Goal: Task Accomplishment & Management: Manage account settings

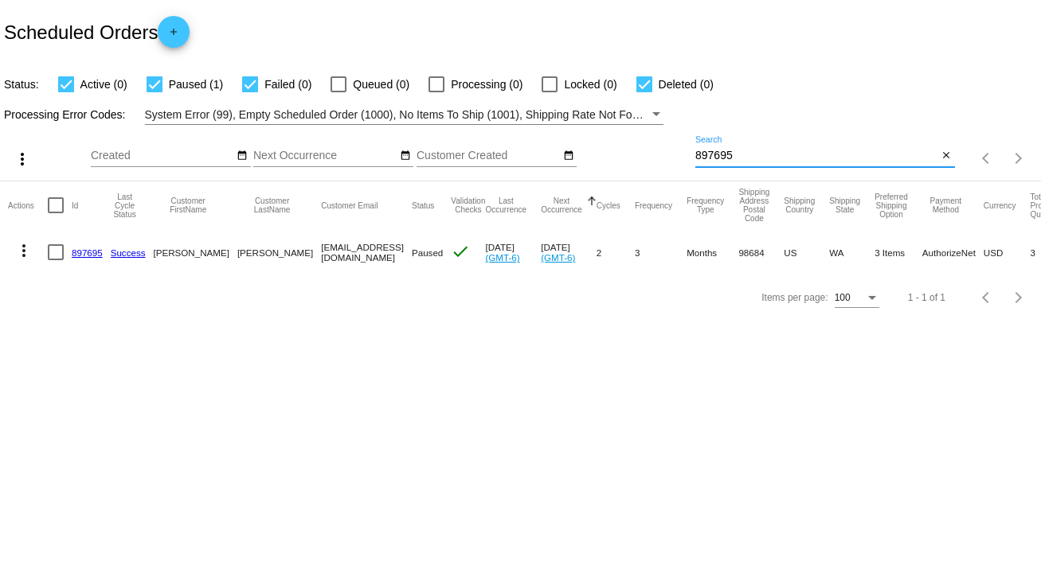
drag, startPoint x: 717, startPoint y: 154, endPoint x: 659, endPoint y: 155, distance: 57.3
click at [659, 155] on div "more_vert Sep Jan Feb Mar [DATE]" at bounding box center [520, 153] width 1041 height 57
type input "969164"
click at [55, 248] on div at bounding box center [56, 252] width 16 height 16
click at [55, 260] on input "checkbox" at bounding box center [55, 260] width 1 height 1
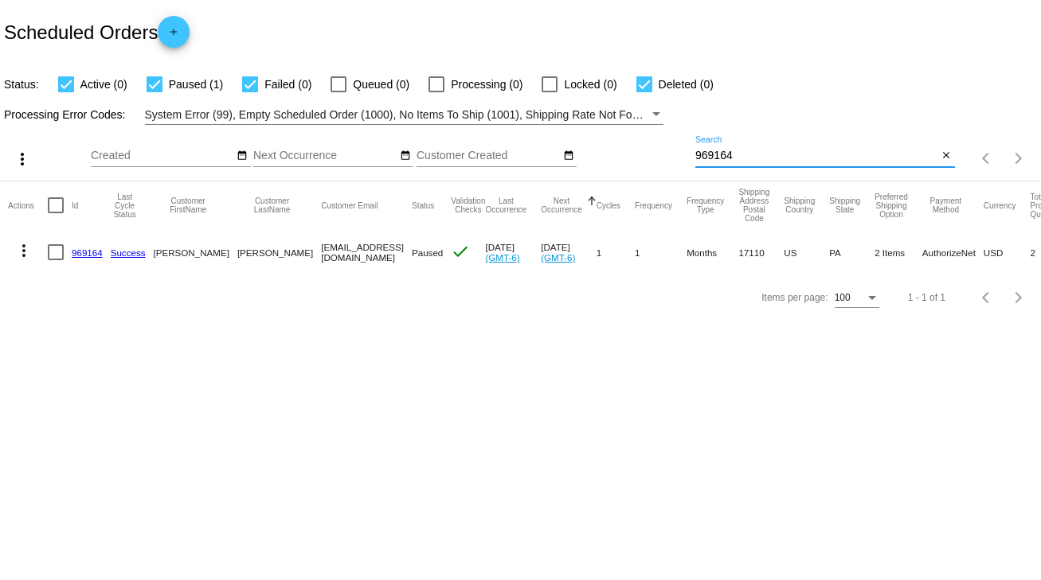
checkbox input "true"
click at [22, 251] on mat-icon "more_vert" at bounding box center [23, 250] width 19 height 19
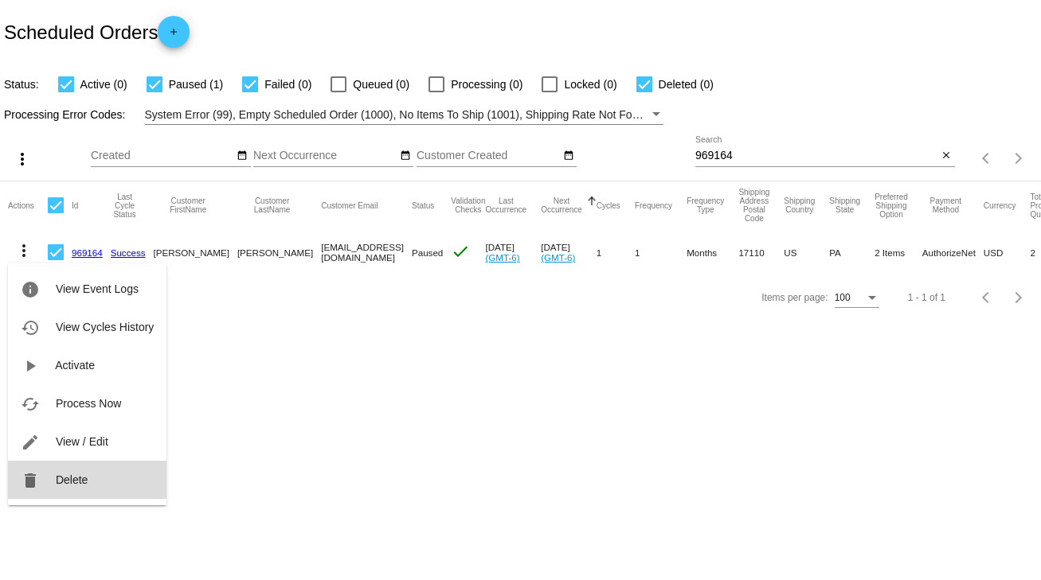
click at [76, 484] on span "Delete" at bounding box center [72, 480] width 32 height 13
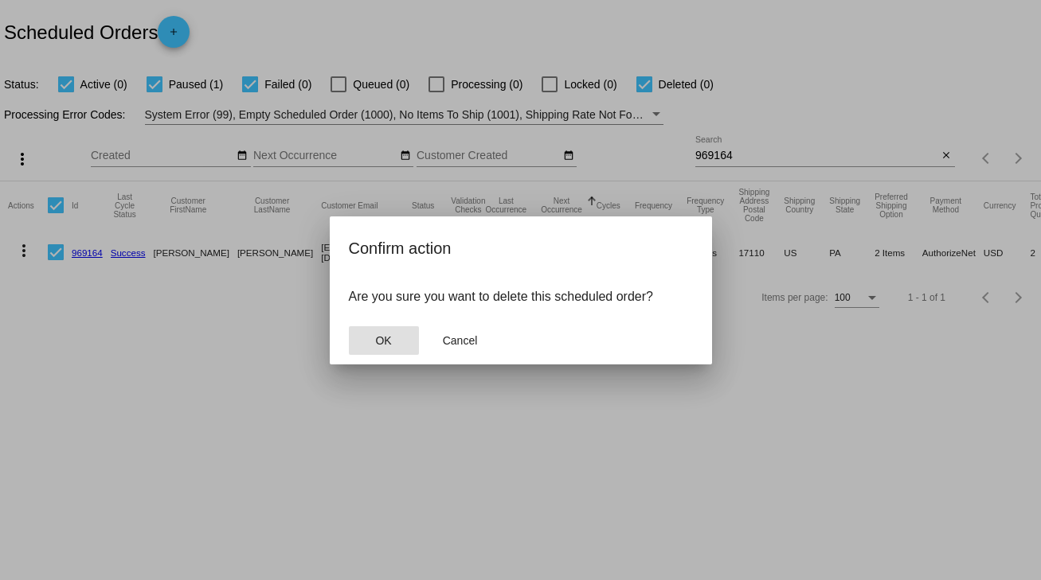
click at [390, 342] on span "OK" at bounding box center [383, 340] width 16 height 13
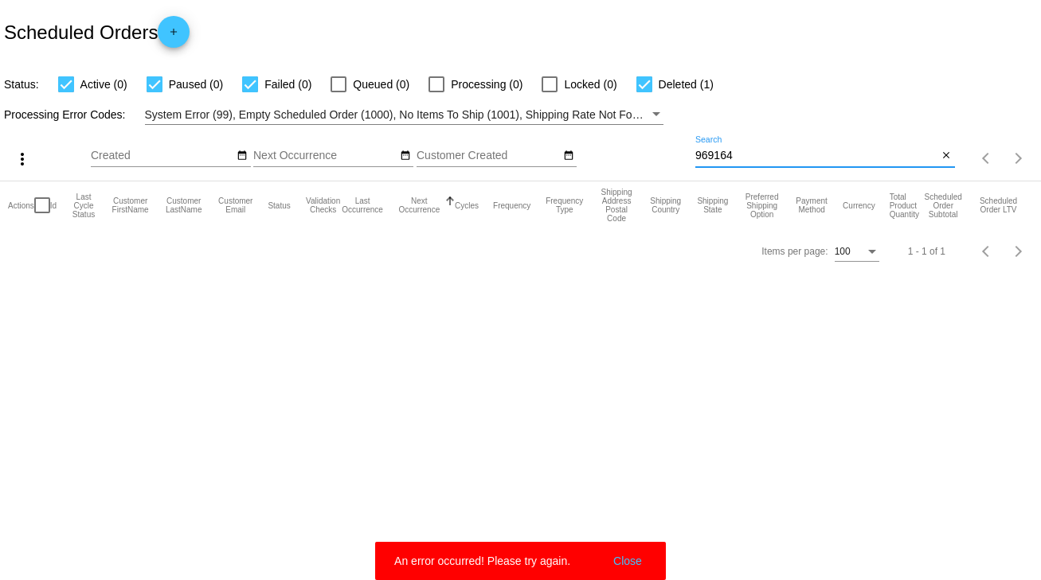
drag, startPoint x: 741, startPoint y: 154, endPoint x: 670, endPoint y: 161, distance: 71.2
click at [670, 161] on div "more_vert Sep Jan Feb Mar [DATE]" at bounding box center [520, 153] width 1041 height 57
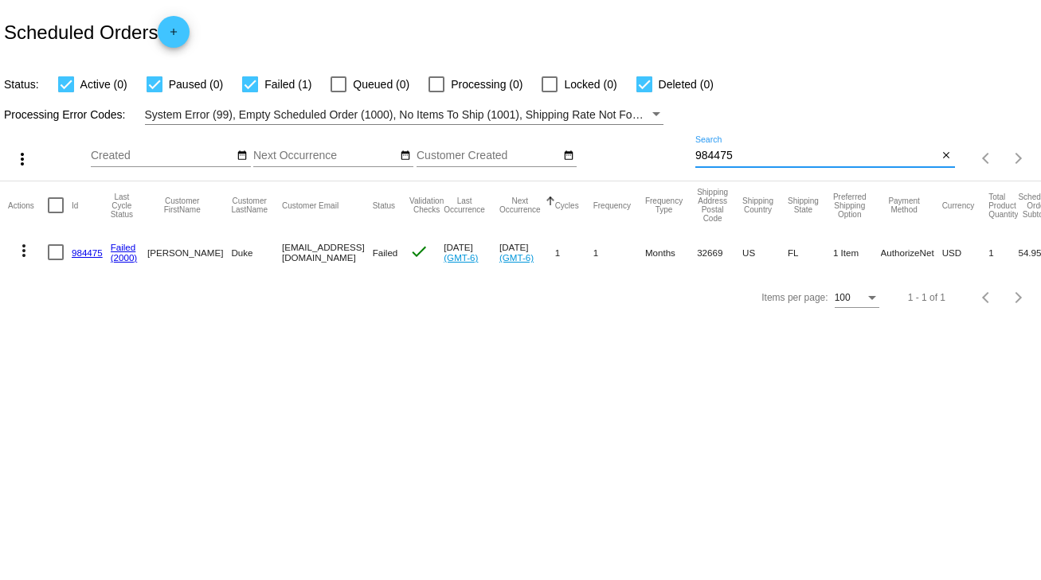
type input "984475"
click at [59, 256] on div at bounding box center [56, 252] width 16 height 16
click at [56, 260] on input "checkbox" at bounding box center [55, 260] width 1 height 1
checkbox input "true"
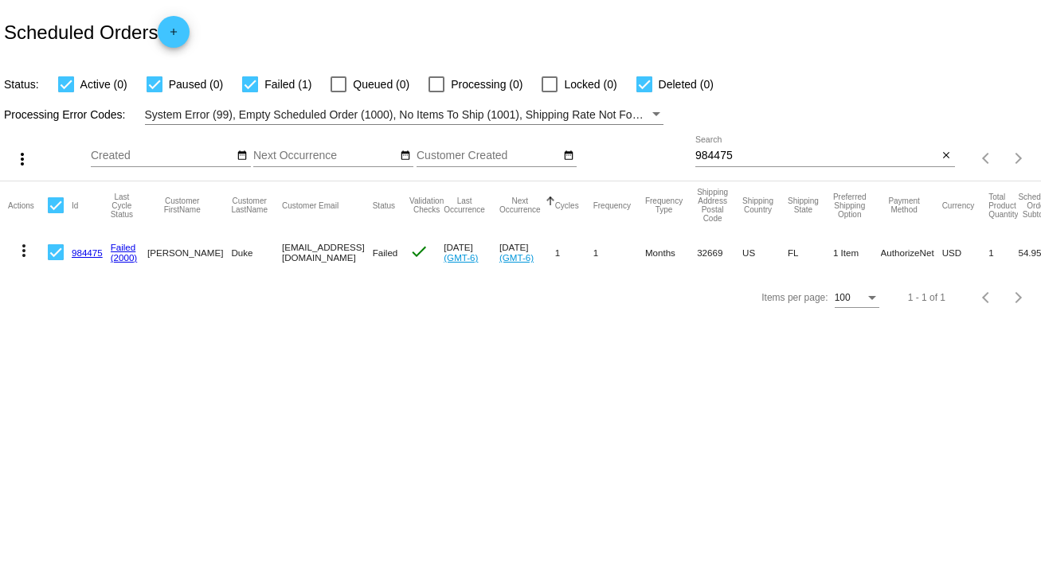
click at [21, 254] on mat-icon "more_vert" at bounding box center [23, 250] width 19 height 19
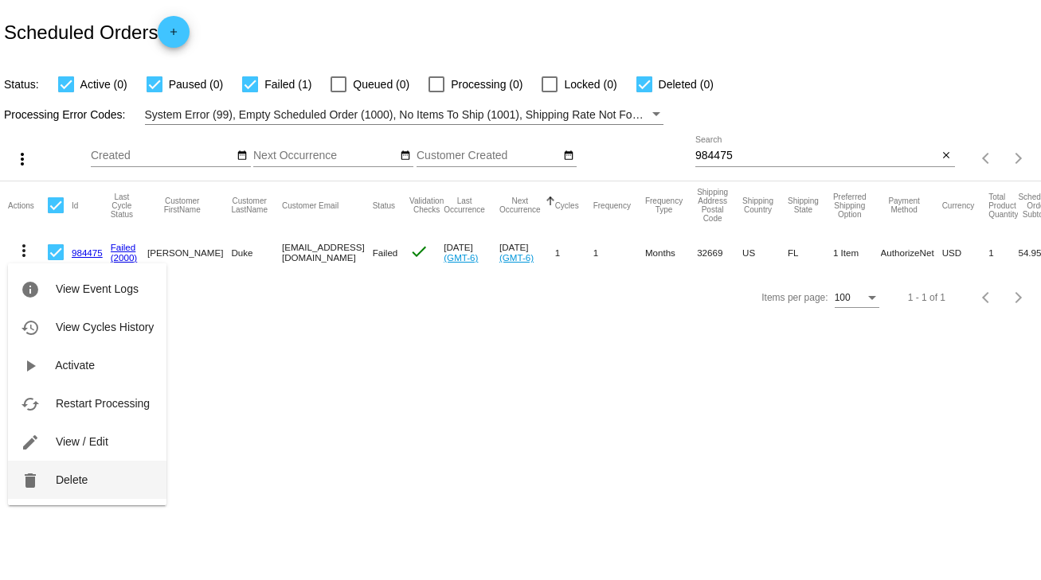
click at [76, 482] on span "Delete" at bounding box center [72, 480] width 32 height 13
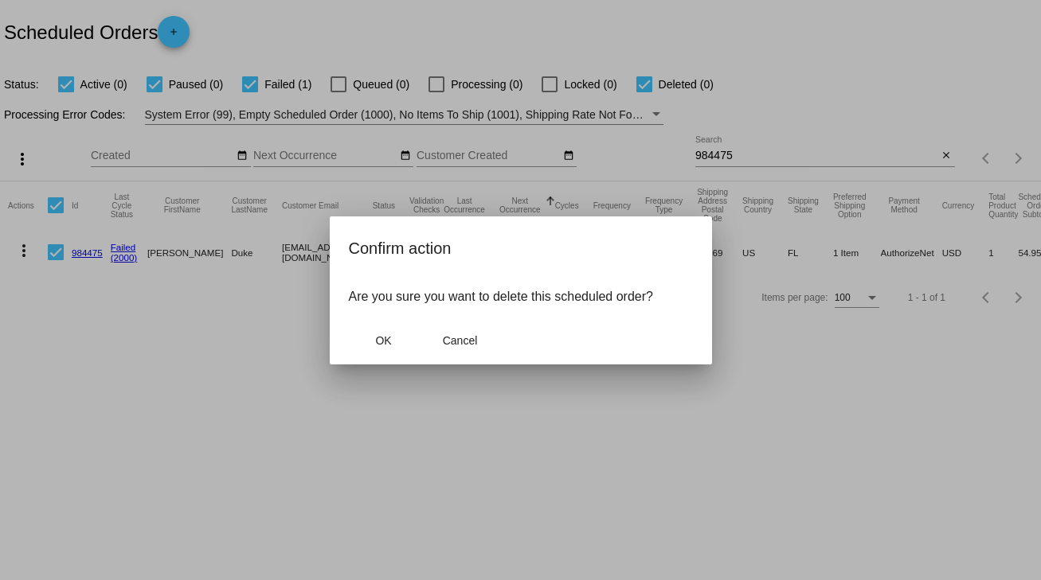
click at [381, 323] on mat-dialog-actions "OK Cancel" at bounding box center [521, 341] width 344 height 48
click at [381, 340] on span "OK" at bounding box center [383, 340] width 16 height 13
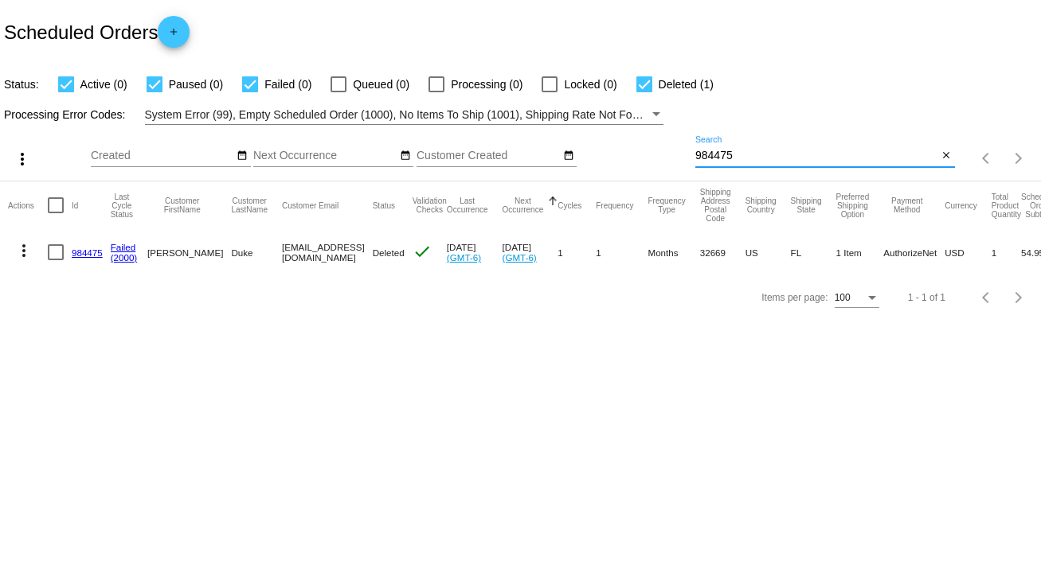
drag, startPoint x: 742, startPoint y: 149, endPoint x: 656, endPoint y: 158, distance: 86.5
click at [656, 158] on div "more_vert Sep Jan Feb Mar [DATE]" at bounding box center [520, 153] width 1041 height 57
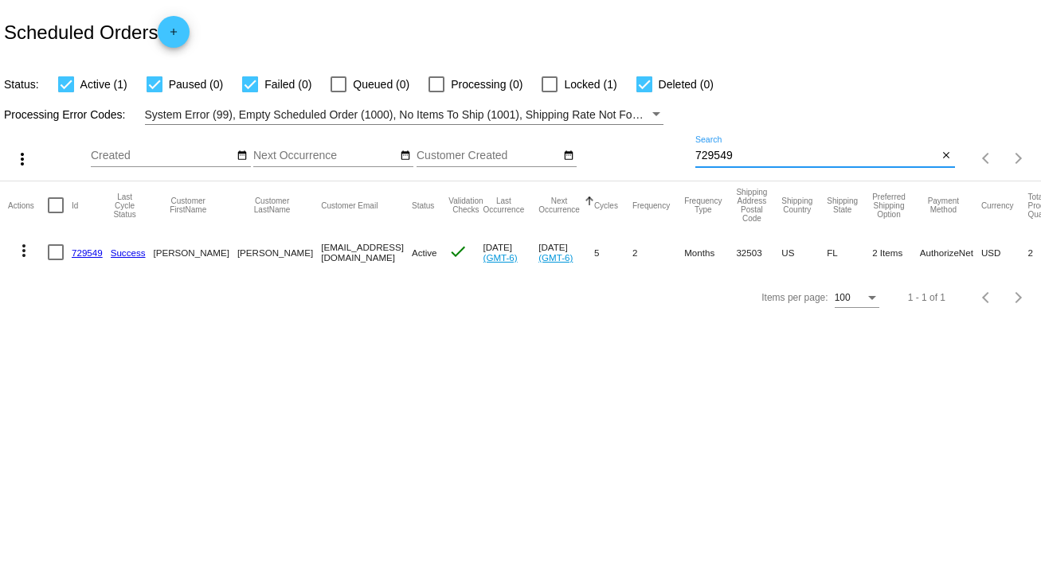
type input "729549"
click at [56, 256] on div at bounding box center [56, 252] width 16 height 16
click at [56, 260] on input "checkbox" at bounding box center [55, 260] width 1 height 1
checkbox input "true"
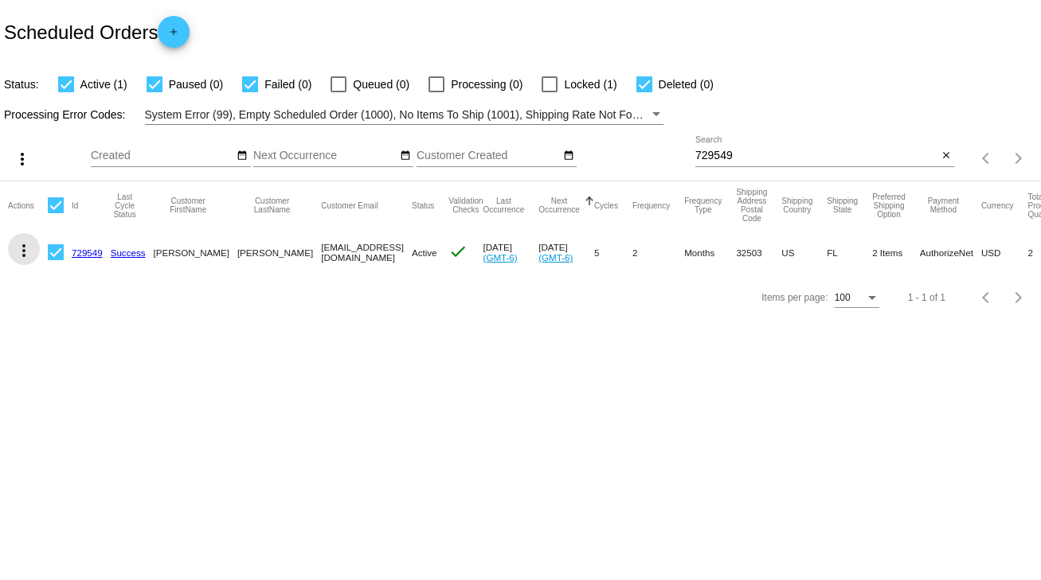
click at [22, 255] on mat-icon "more_vert" at bounding box center [23, 250] width 19 height 19
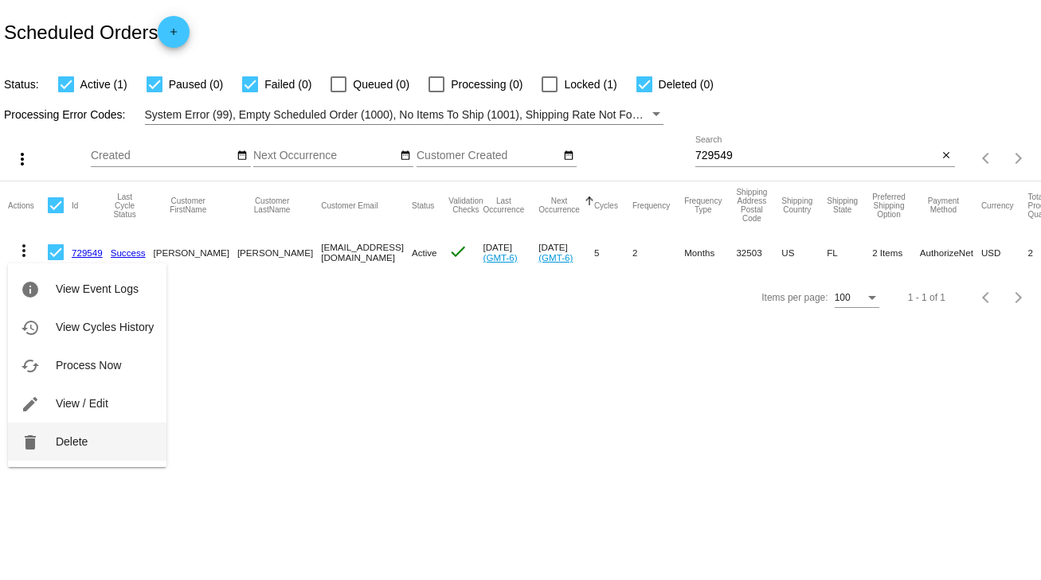
click at [61, 440] on span "Delete" at bounding box center [72, 441] width 32 height 13
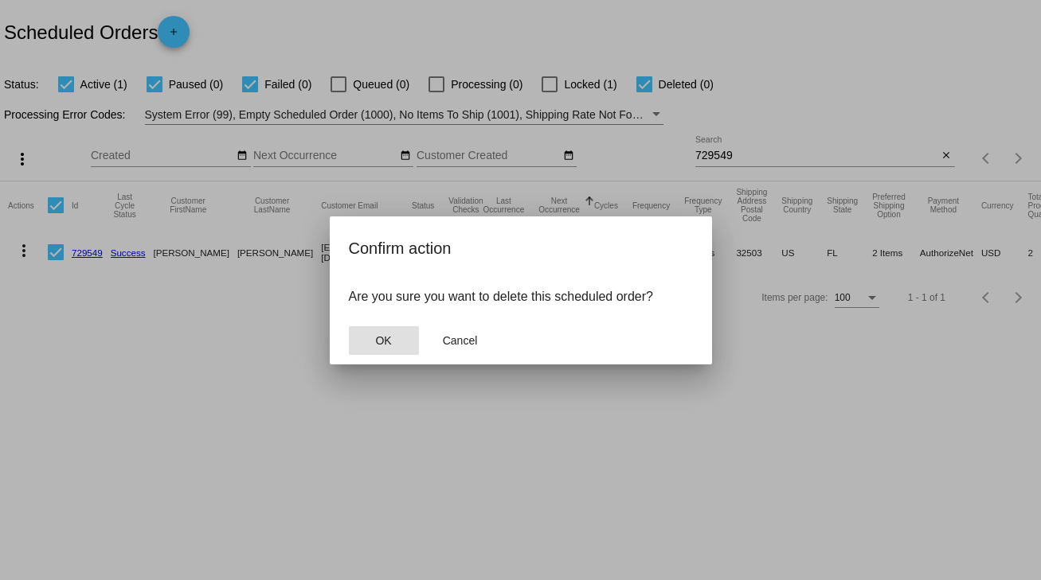
click at [385, 334] on span "OK" at bounding box center [383, 340] width 16 height 13
